Goal: Task Accomplishment & Management: Manage account settings

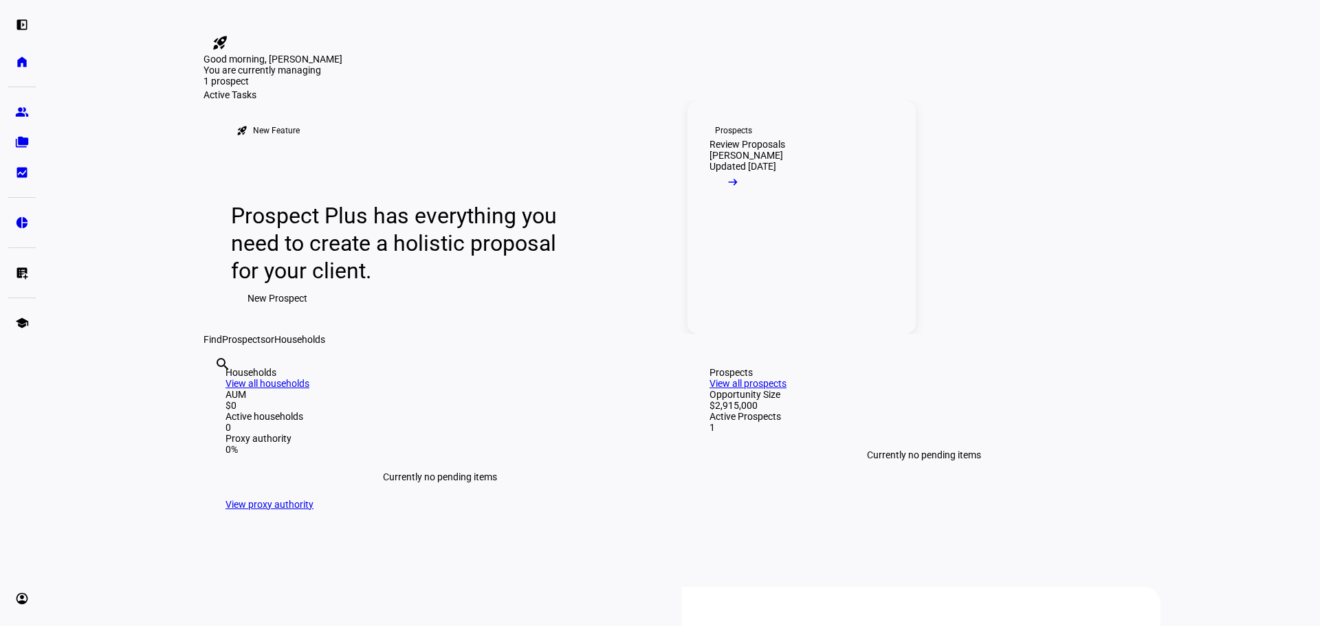
click at [788, 296] on link "Prospects Review Proposals [PERSON_NAME] Updated [DATE] arrow_right_alt" at bounding box center [801, 217] width 228 height 234
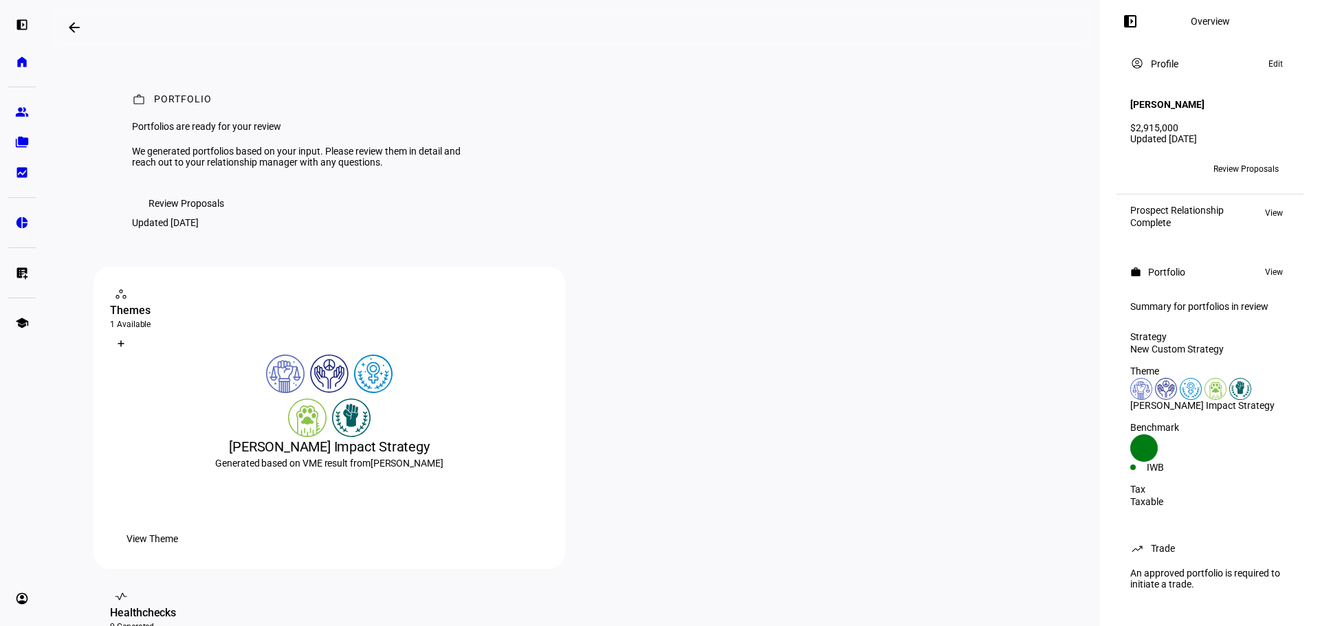
click at [215, 217] on span "Review Proposals" at bounding box center [186, 203] width 76 height 27
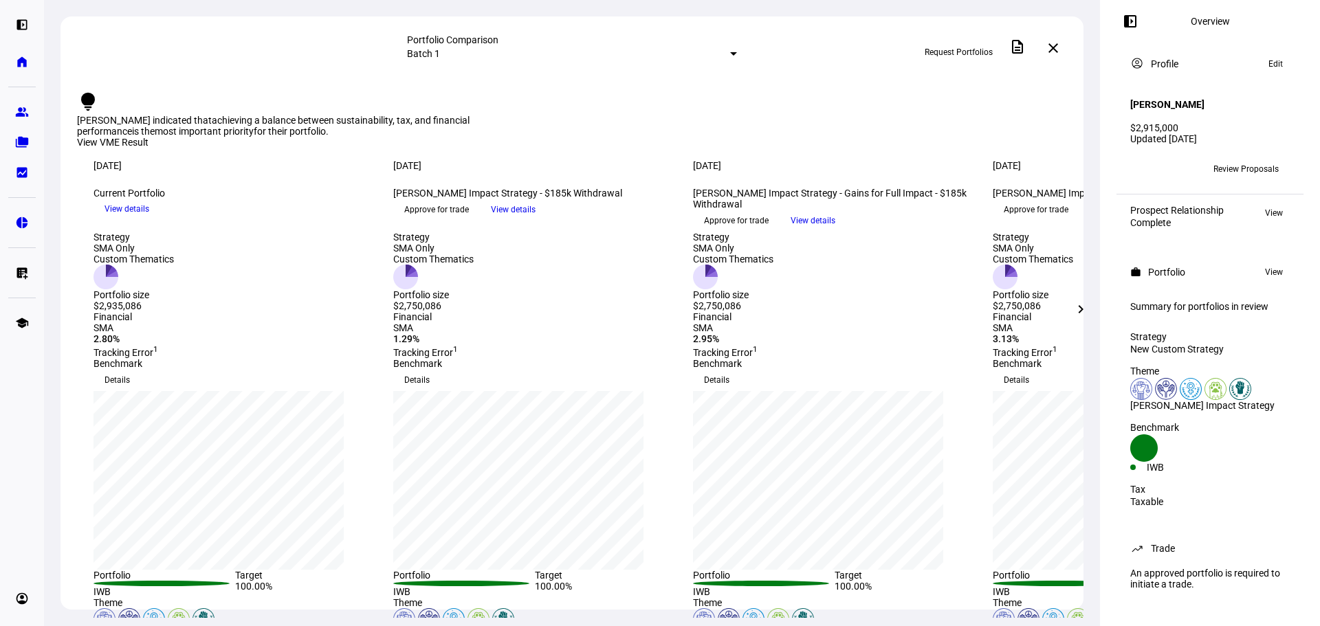
click at [1085, 316] on mat-icon "chevron_right" at bounding box center [1080, 309] width 16 height 16
